Goal: Information Seeking & Learning: Check status

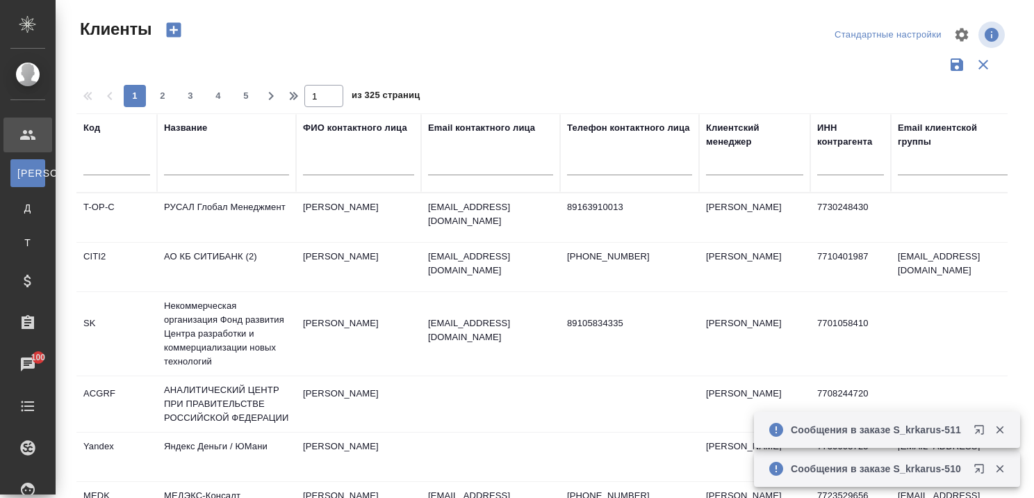
select select "RU"
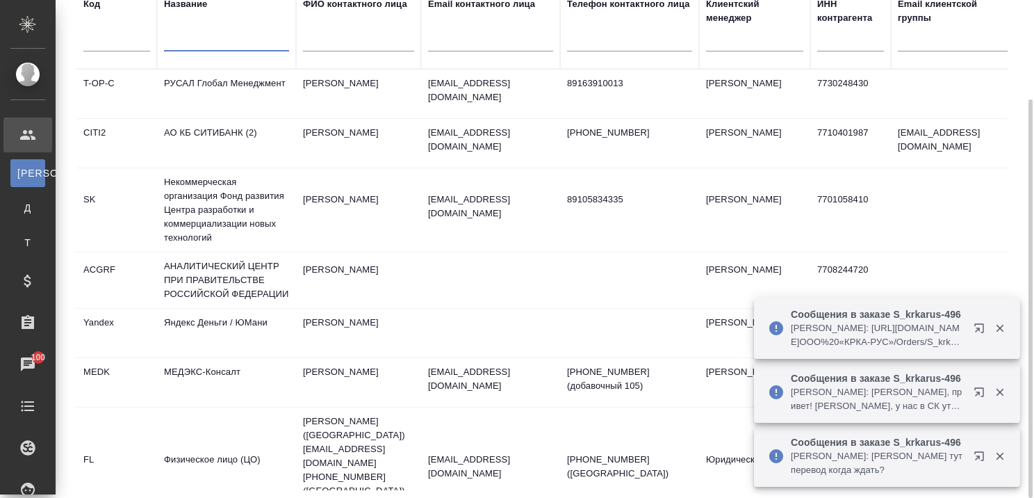
click at [220, 43] on input "text" at bounding box center [226, 42] width 125 height 17
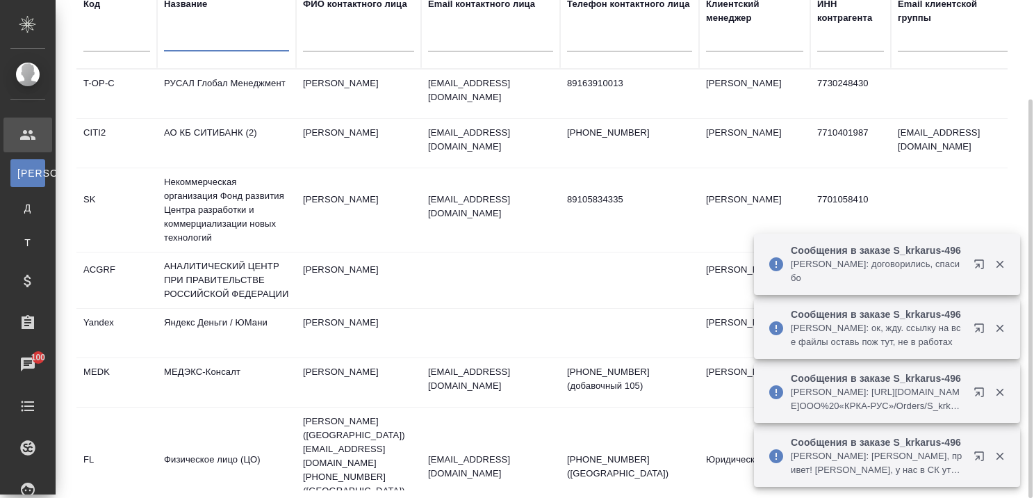
click at [234, 37] on input "text" at bounding box center [226, 42] width 125 height 17
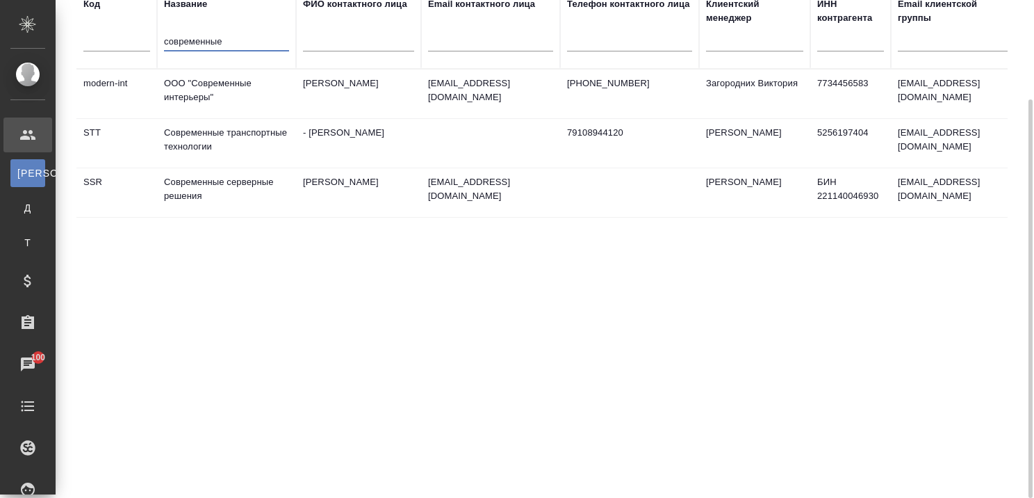
type input "современные"
click at [227, 128] on td "Современные транспортные технологии" at bounding box center [226, 143] width 139 height 49
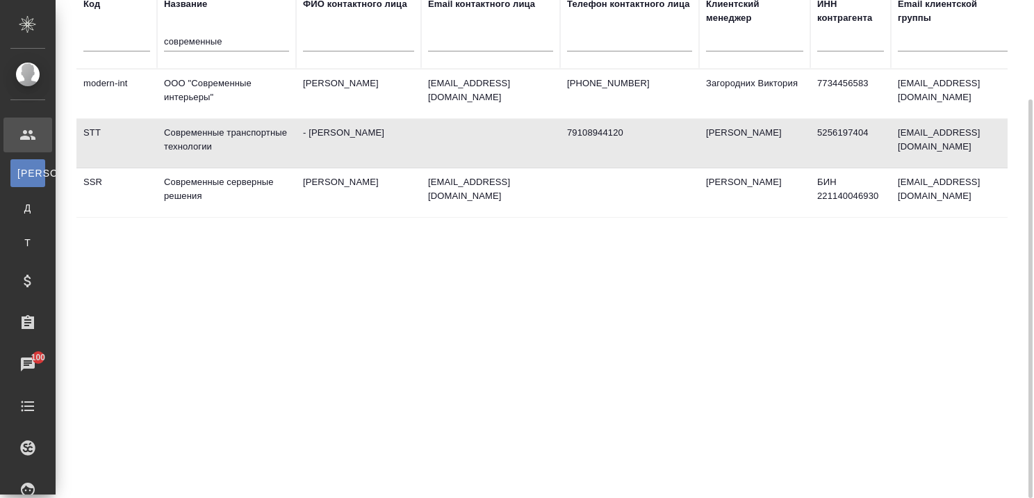
click at [227, 128] on td "Современные транспортные технологии" at bounding box center [226, 143] width 139 height 49
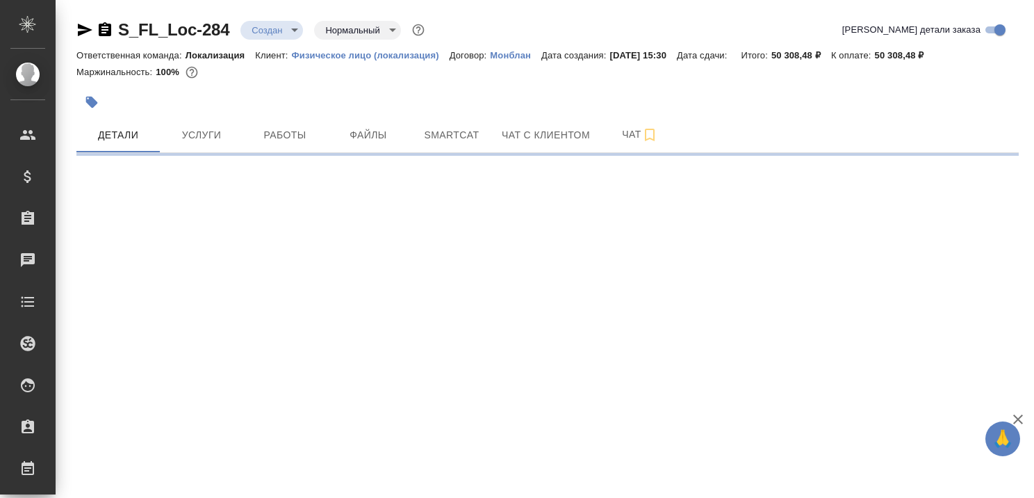
select select "RU"
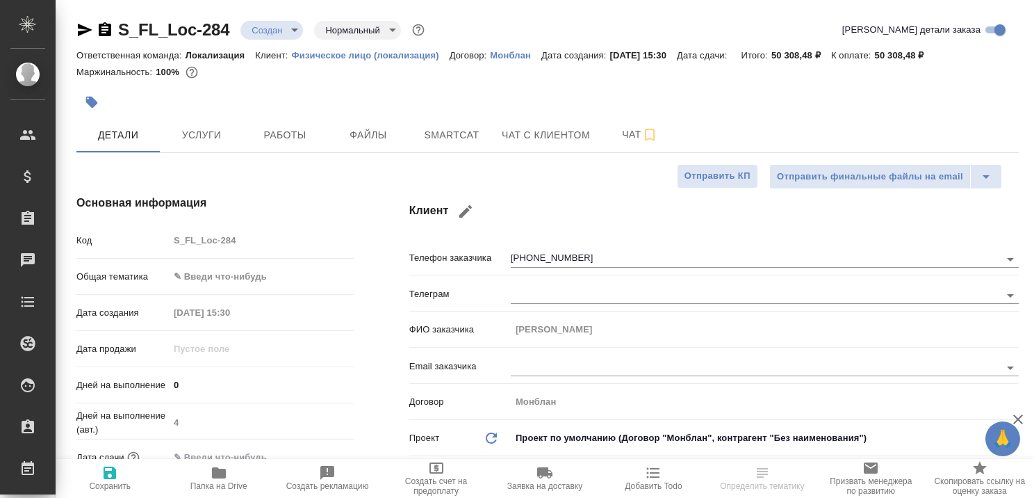
type textarea "x"
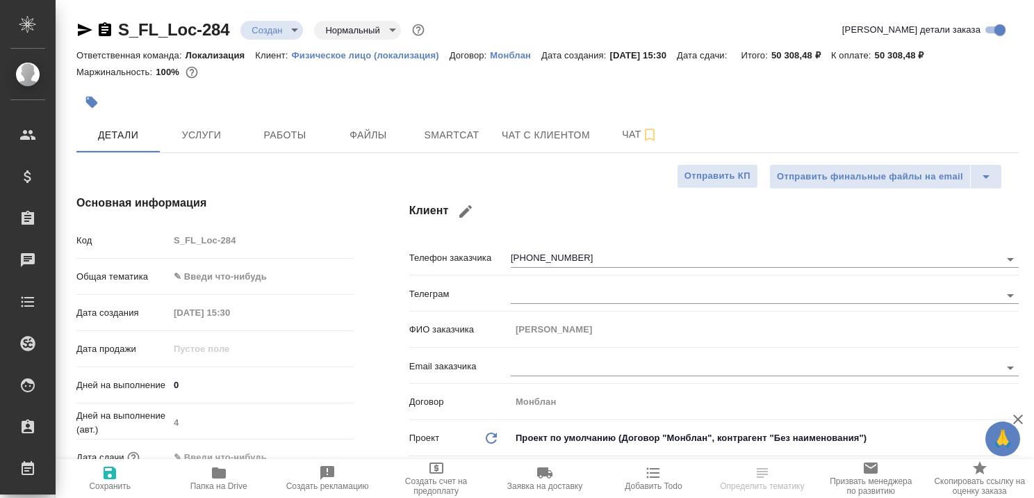
type textarea "x"
type input "[PERSON_NAME]"
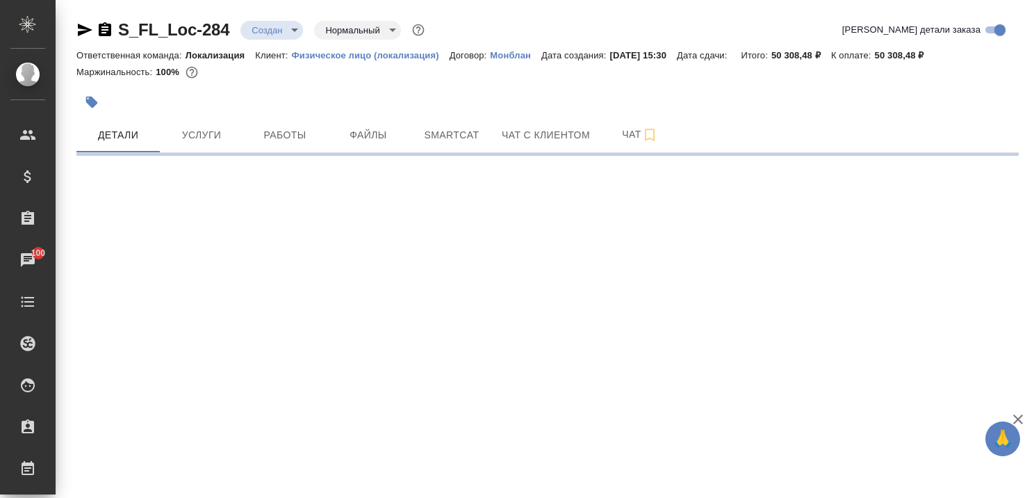
select select "RU"
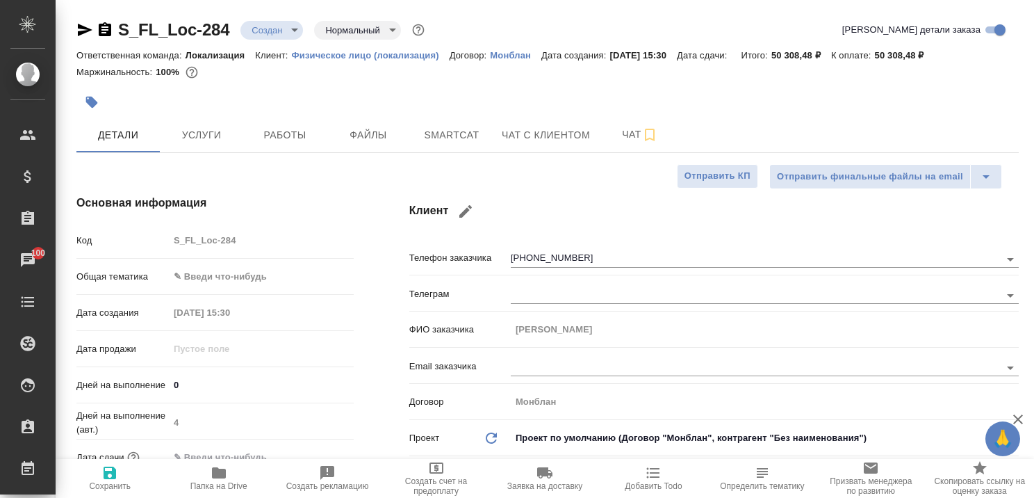
type textarea "x"
click at [556, 134] on span "Чат с клиентом" at bounding box center [546, 135] width 88 height 17
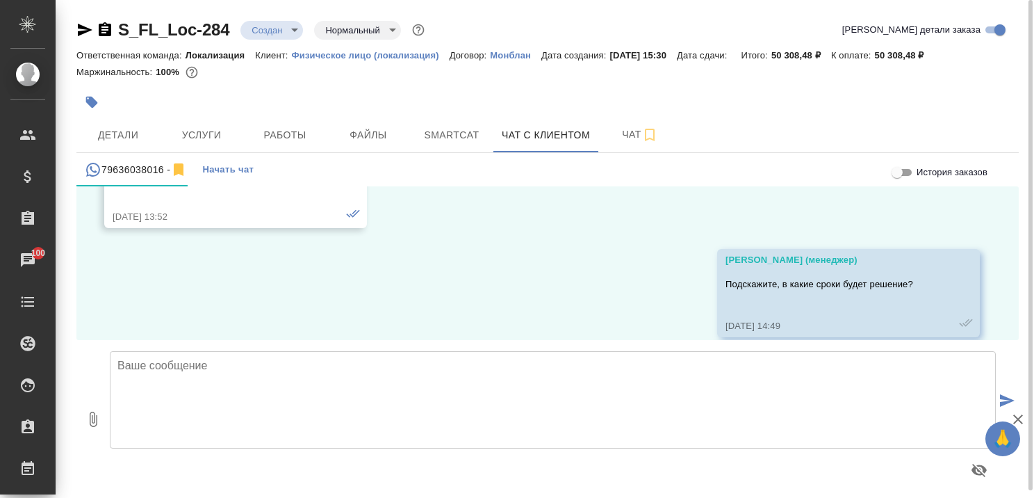
scroll to position [929, 0]
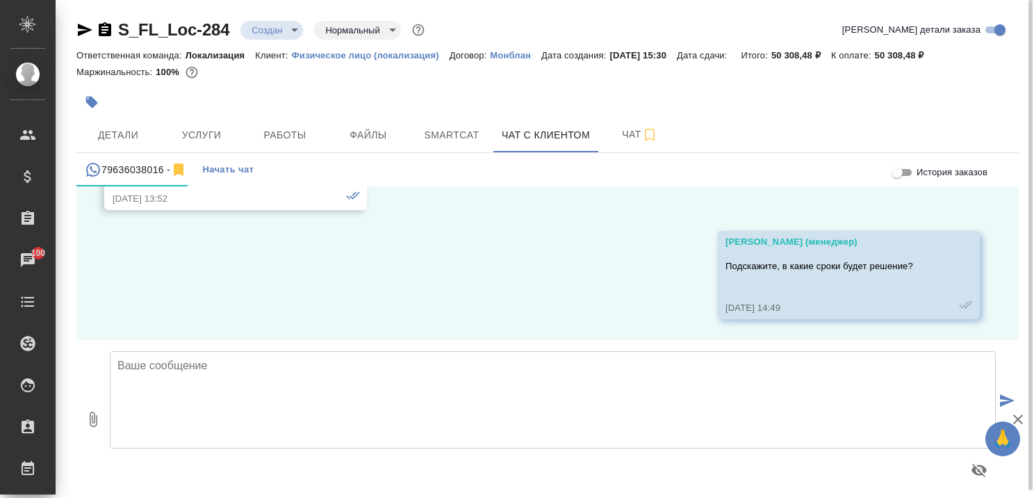
click at [446, 384] on textarea at bounding box center [553, 399] width 886 height 97
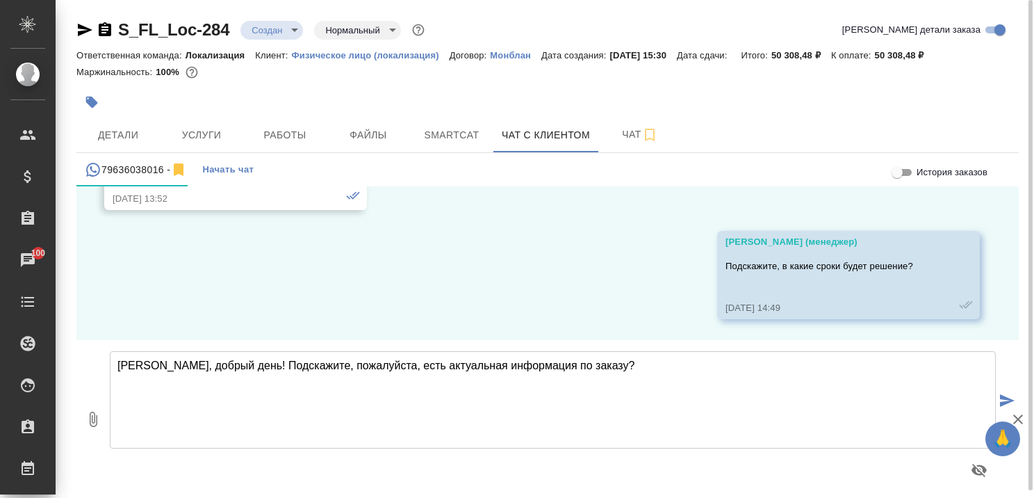
type textarea "Ирина, добрый день! Подскажите, пожалуйста, есть актуальная информация по заказ…"
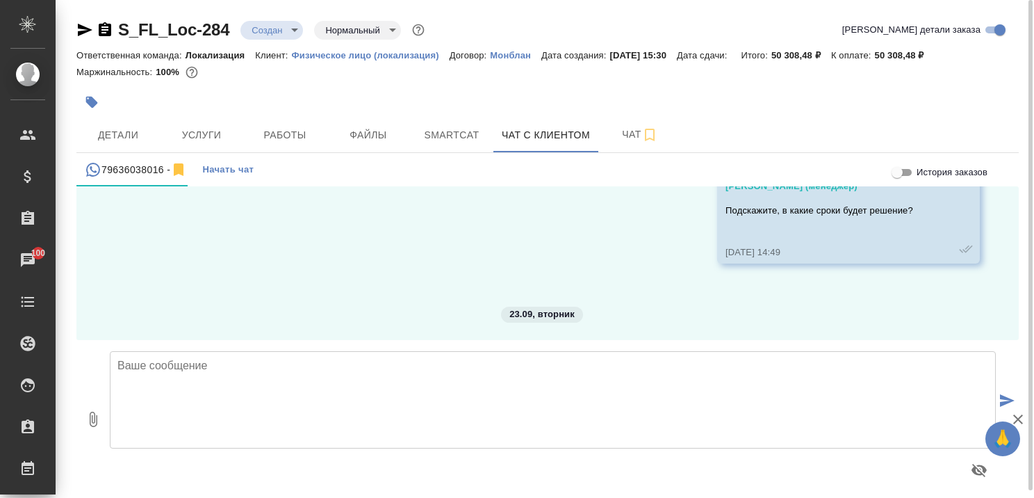
scroll to position [1098, 0]
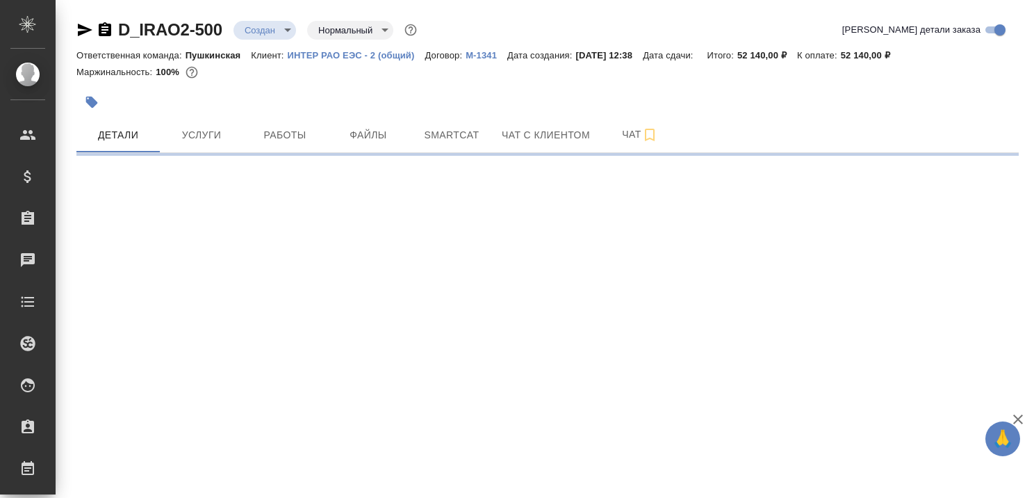
select select "RU"
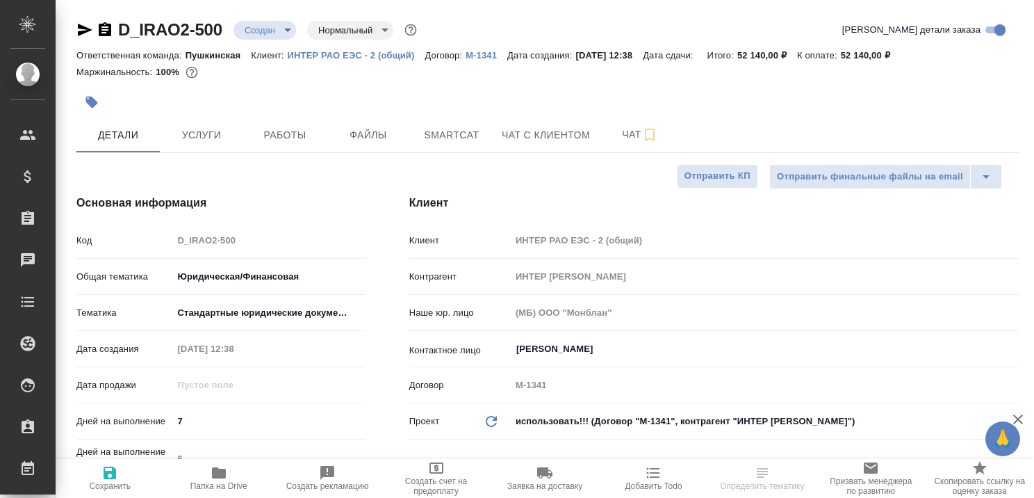
type textarea "x"
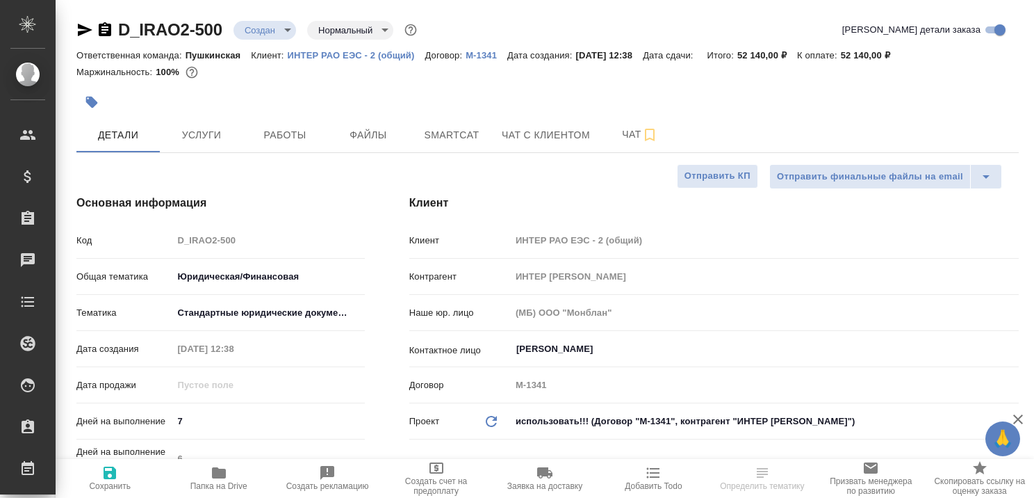
type textarea "x"
click at [338, 52] on p "ИНТЕР РАО ЕЭС - 2 (общий)" at bounding box center [357, 55] width 138 height 10
type textarea "x"
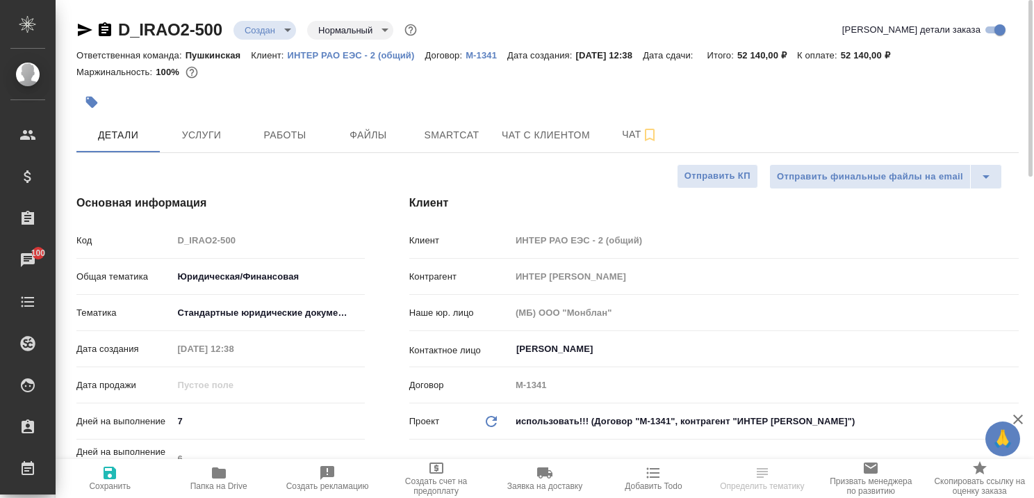
select select "RU"
type textarea "x"
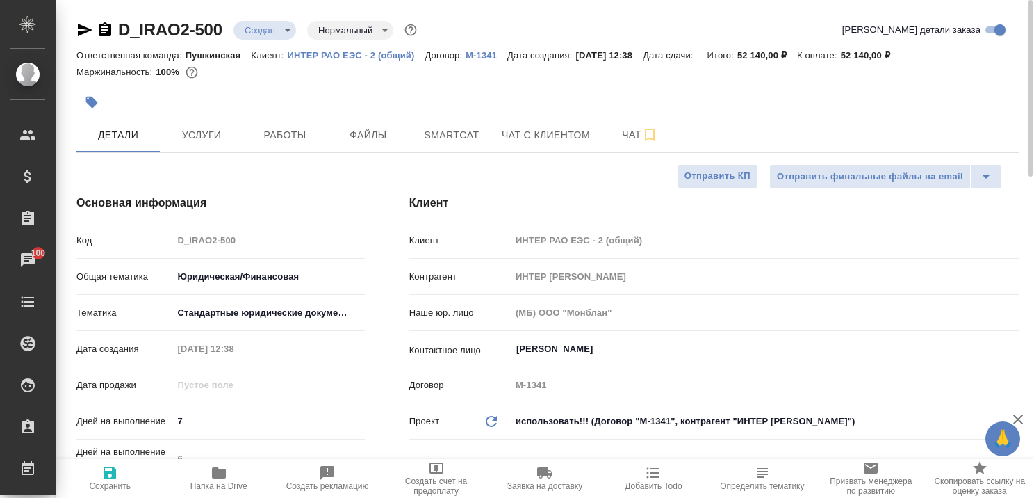
type textarea "x"
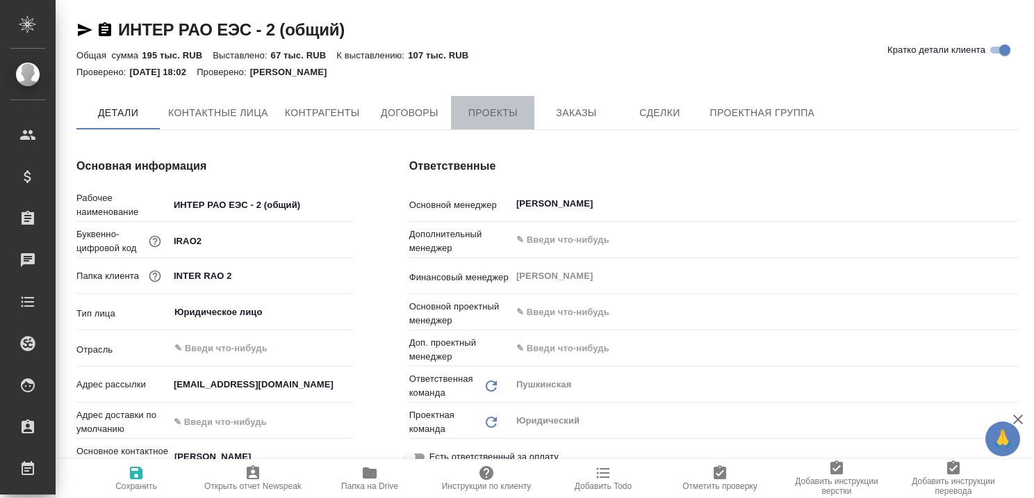
click at [505, 113] on span "Проекты" at bounding box center [492, 112] width 67 height 17
type textarea "x"
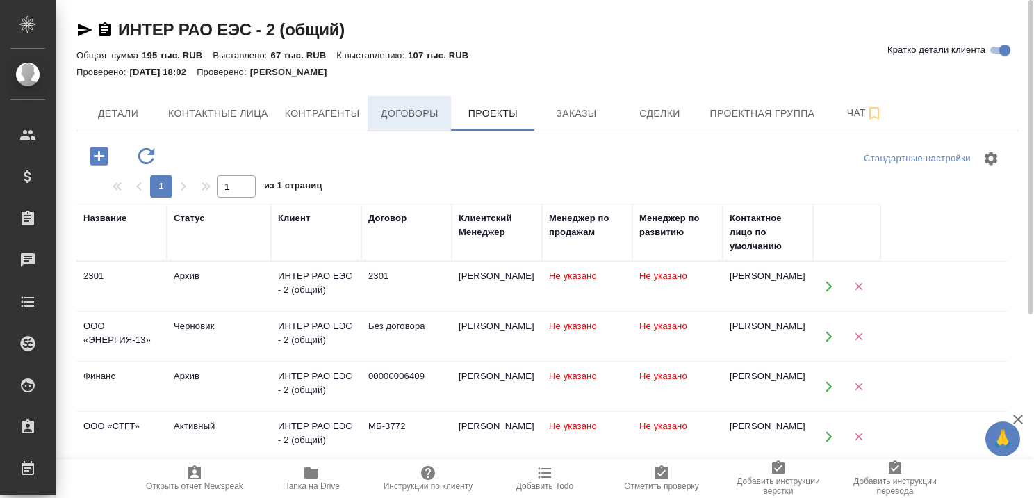
click at [405, 113] on span "Договоры" at bounding box center [409, 113] width 67 height 17
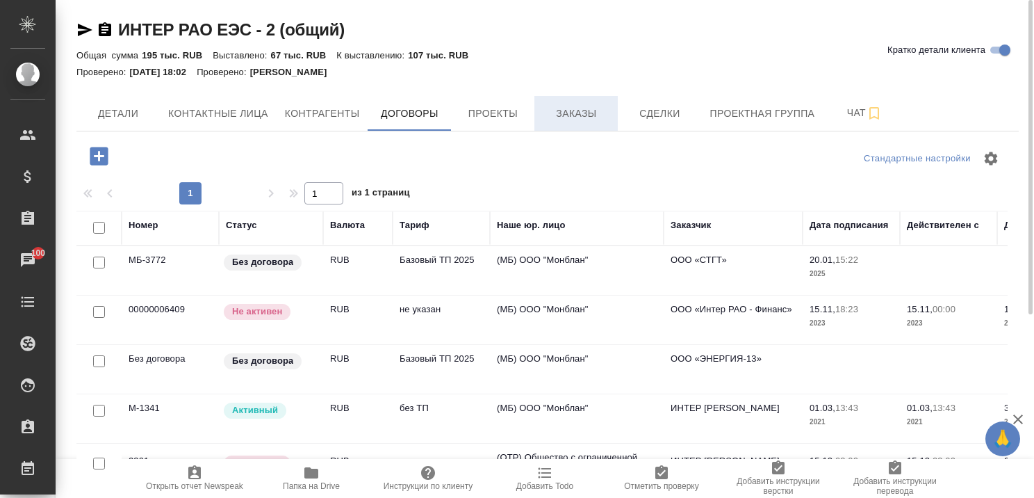
click at [570, 113] on span "Заказы" at bounding box center [576, 113] width 67 height 17
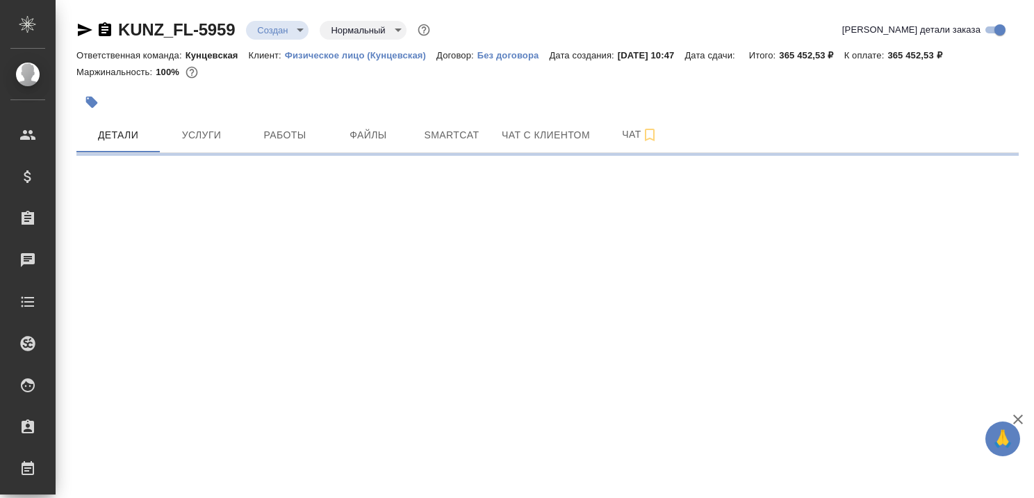
select select "RU"
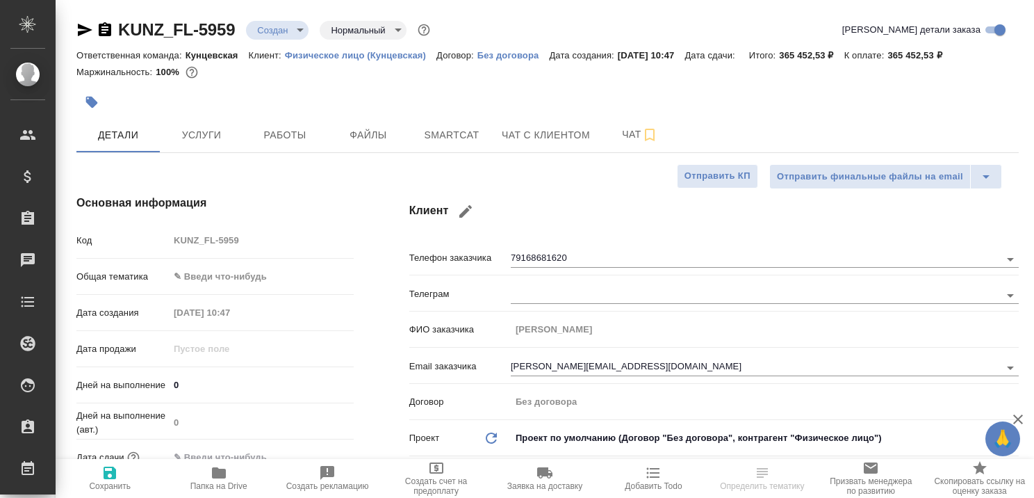
type textarea "x"
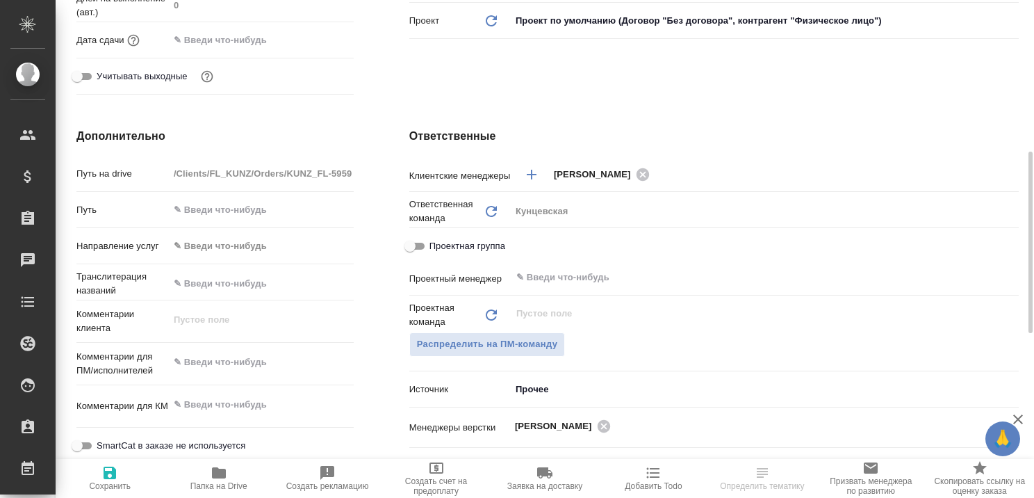
scroll to position [70, 0]
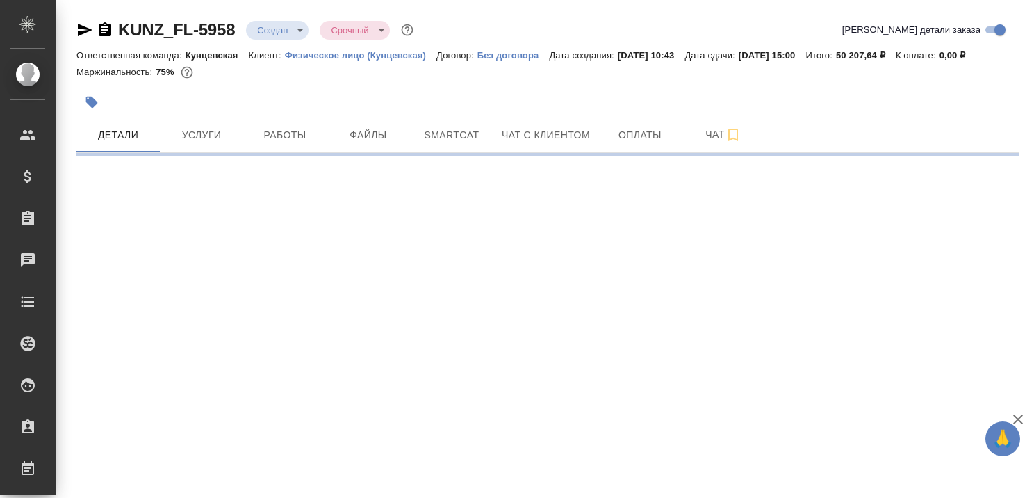
select select "RU"
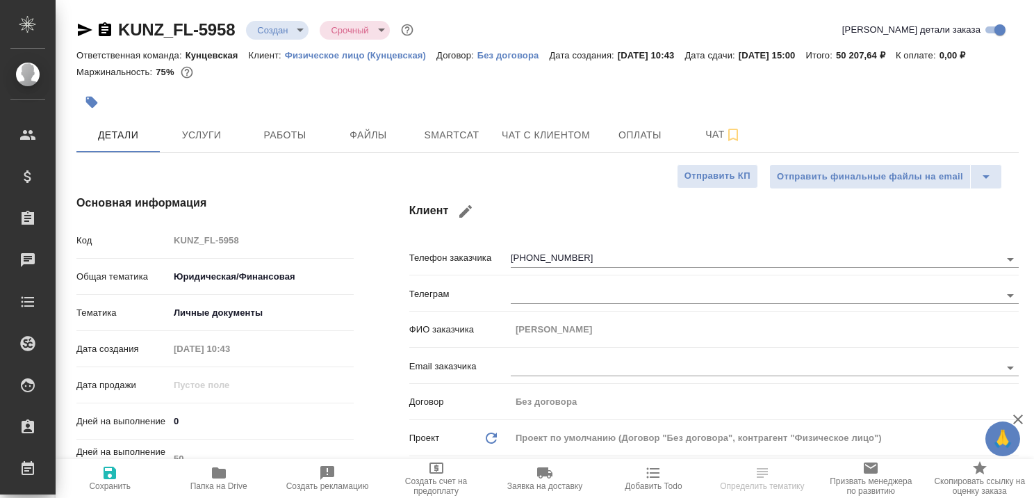
type textarea "x"
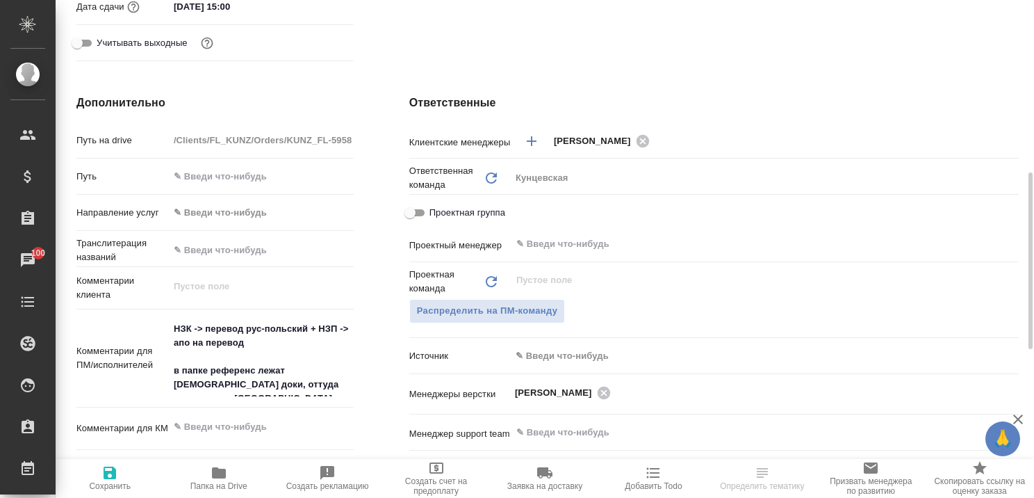
scroll to position [556, 0]
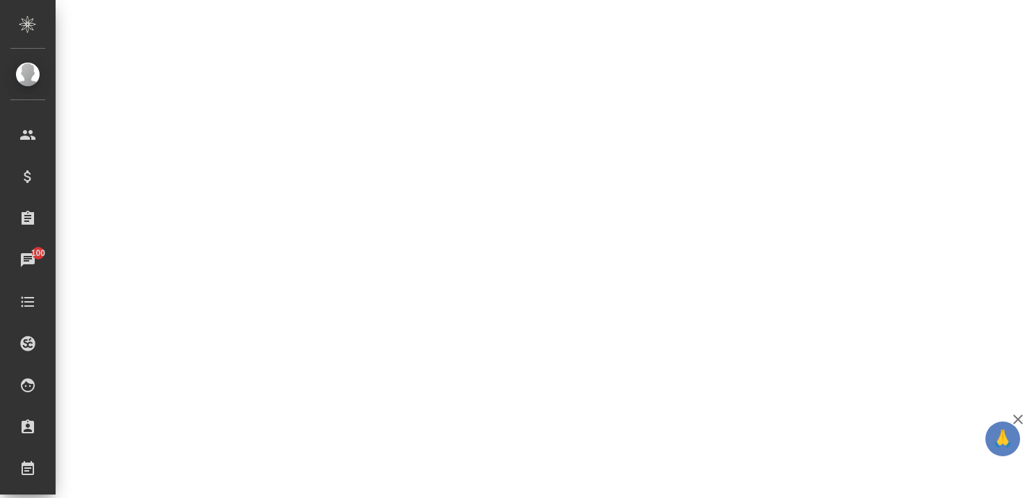
select select "RU"
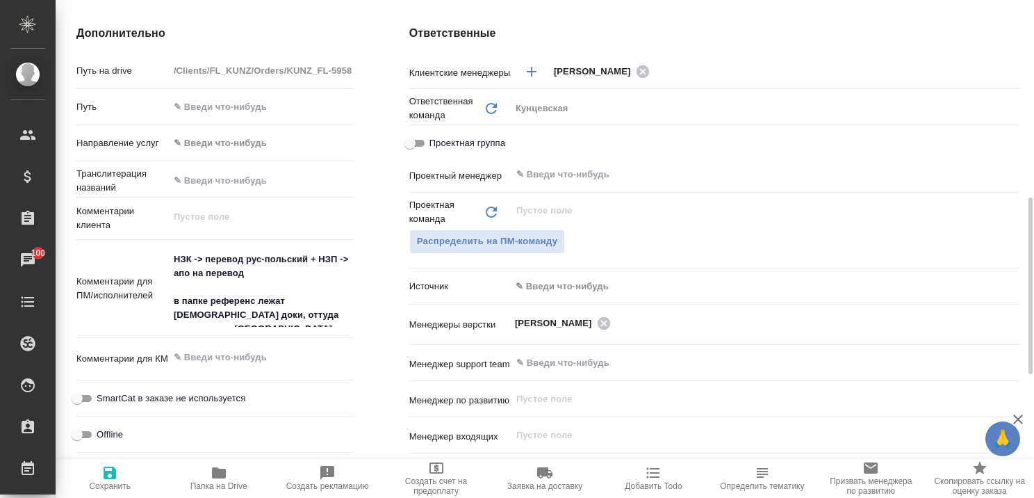
type textarea "x"
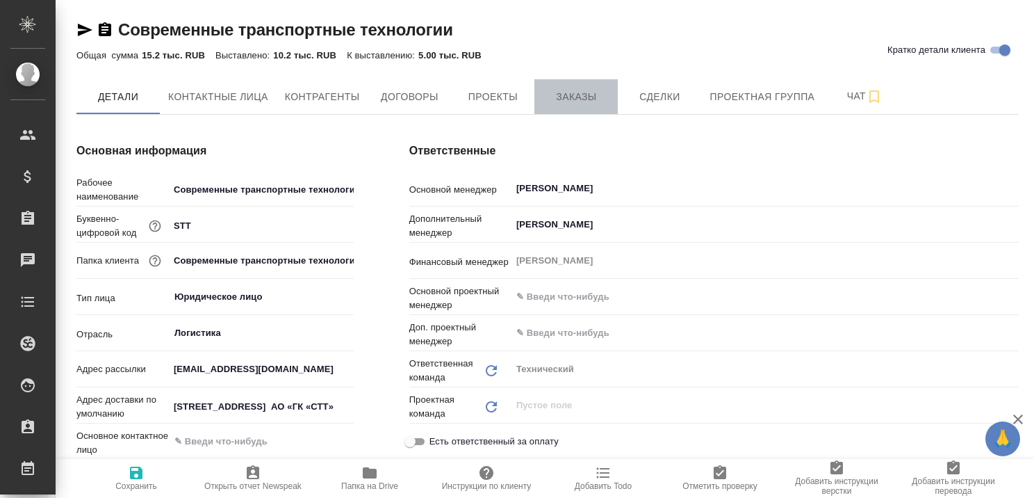
click at [583, 95] on span "Заказы" at bounding box center [576, 96] width 67 height 17
type textarea "x"
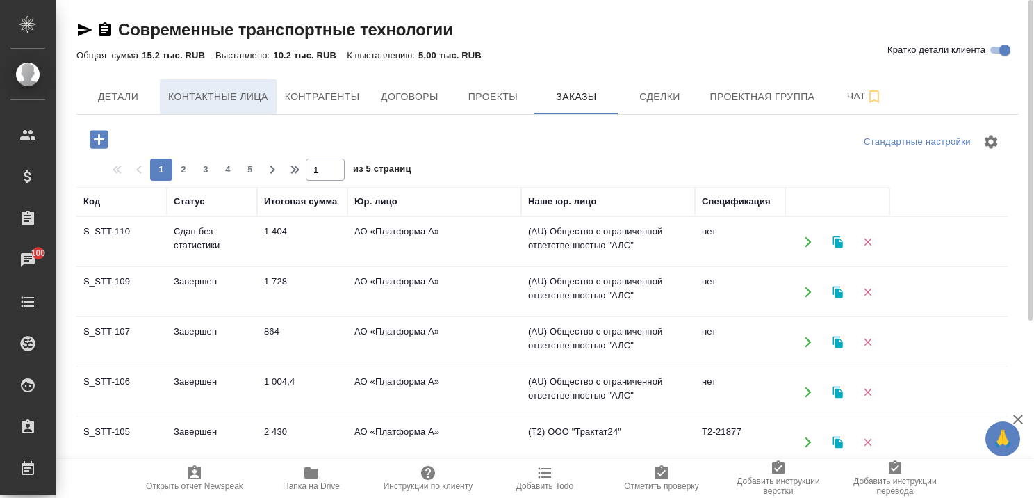
click at [195, 103] on span "Контактные лица" at bounding box center [218, 96] width 100 height 17
select select "RU"
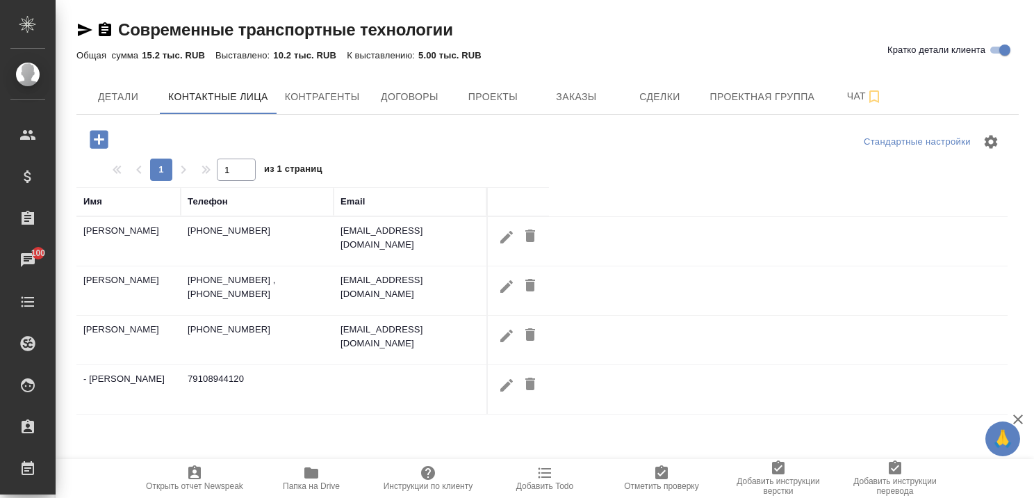
click at [1020, 418] on icon "button" at bounding box center [1019, 419] width 10 height 10
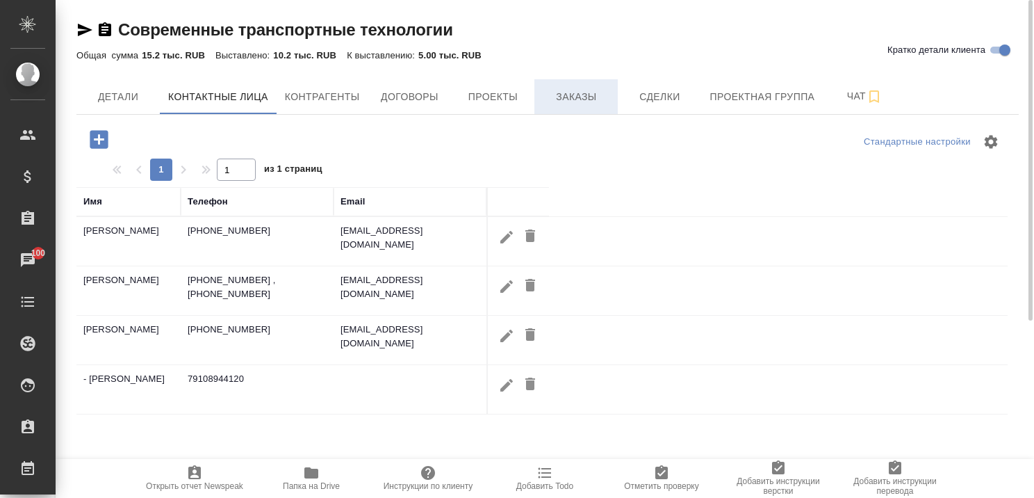
click at [581, 97] on span "Заказы" at bounding box center [576, 96] width 67 height 17
